Goal: Find specific page/section: Find specific page/section

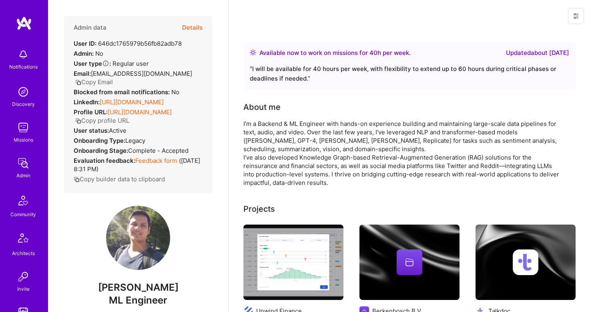
click at [192, 25] on button "Details" at bounding box center [192, 27] width 20 height 23
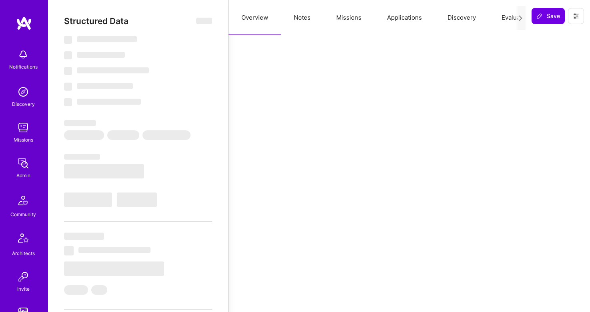
select select "Right Now"
select select "5"
select select "4"
select select "6"
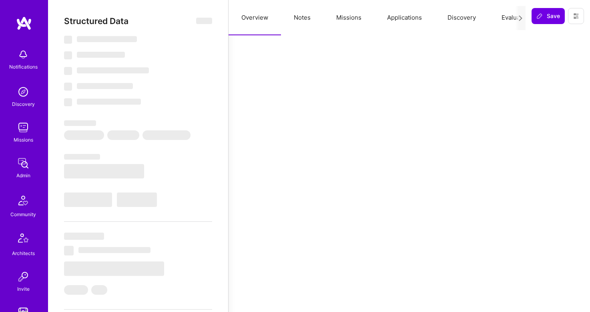
select select "IN"
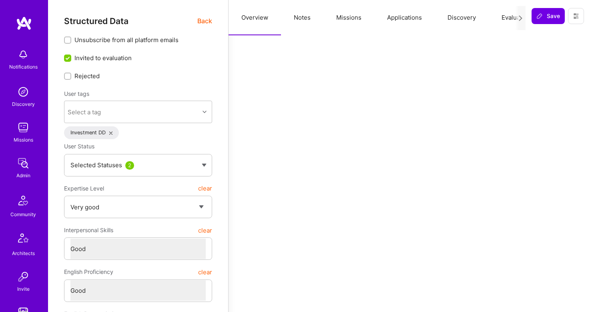
click at [204, 22] on span "Back" at bounding box center [204, 21] width 15 height 10
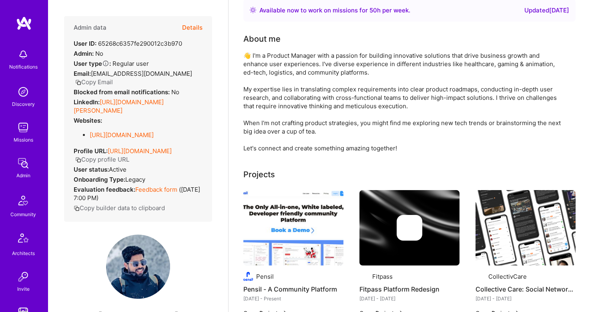
scroll to position [42, 0]
click at [200, 32] on button "Details" at bounding box center [192, 27] width 20 height 23
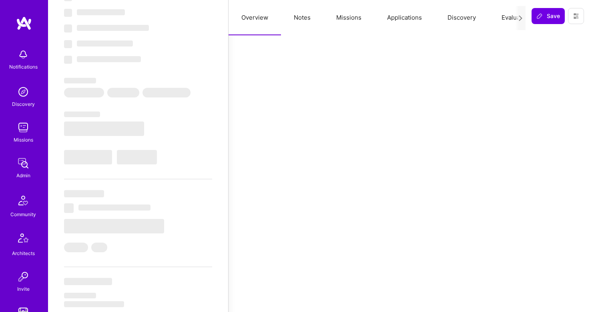
select select "Right Now"
select select "5"
select select "7"
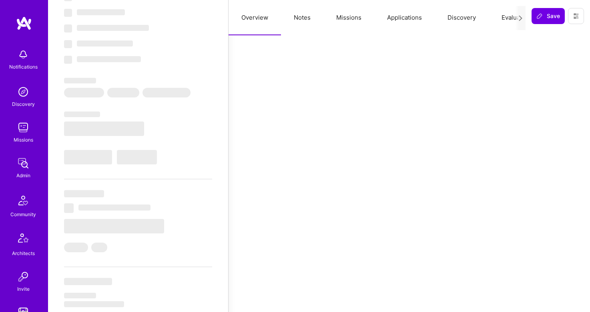
select select "IN"
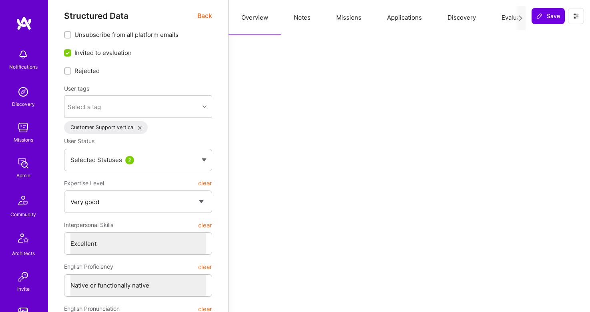
scroll to position [0, 0]
